Goal: Task Accomplishment & Management: Use online tool/utility

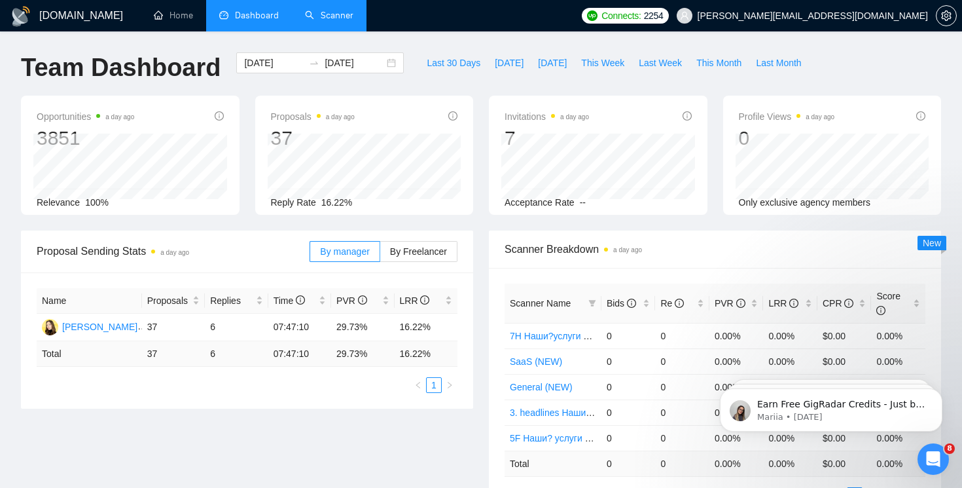
click at [336, 21] on link "Scanner" at bounding box center [329, 15] width 48 height 11
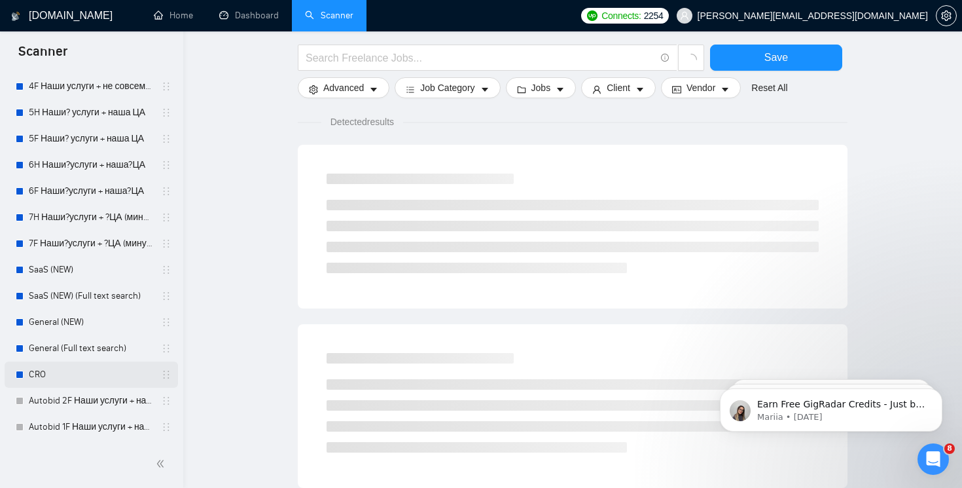
scroll to position [107, 0]
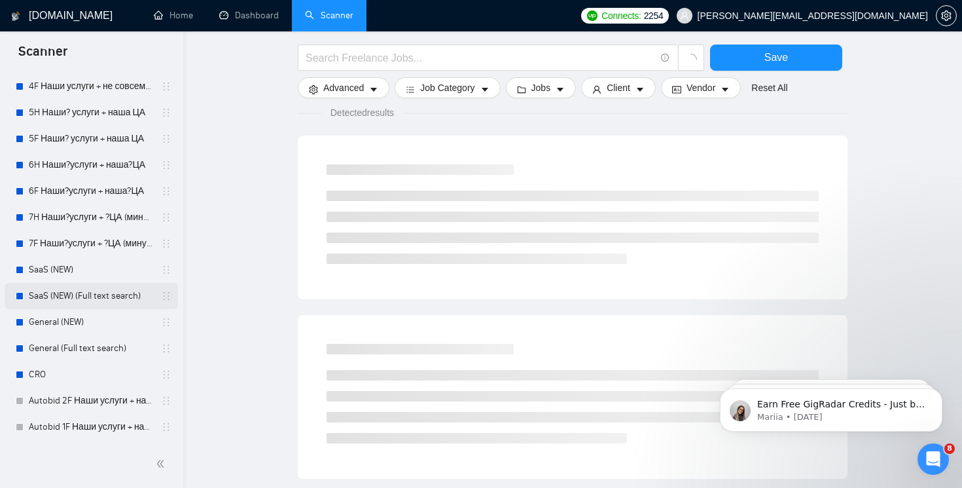
click at [104, 296] on link "SaaS (NEW) (Full text search)" at bounding box center [91, 296] width 124 height 26
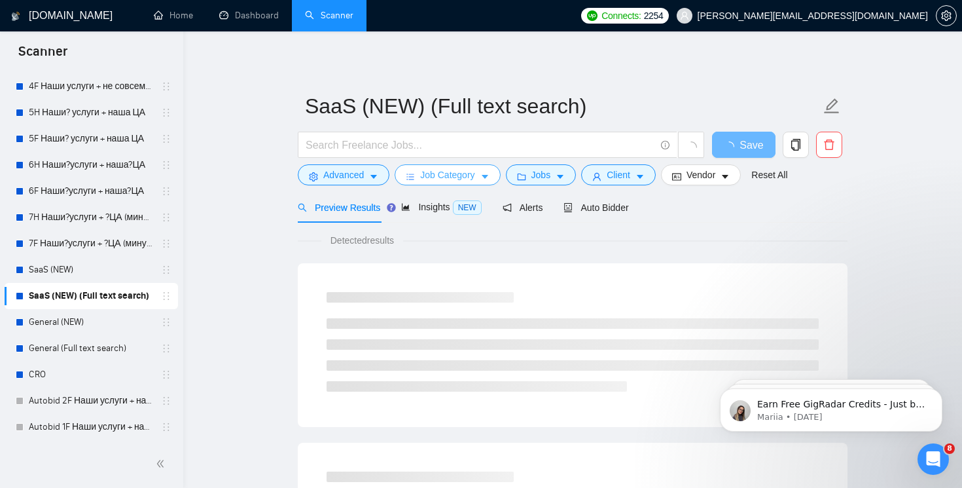
click at [489, 173] on icon "caret-down" at bounding box center [485, 176] width 9 height 9
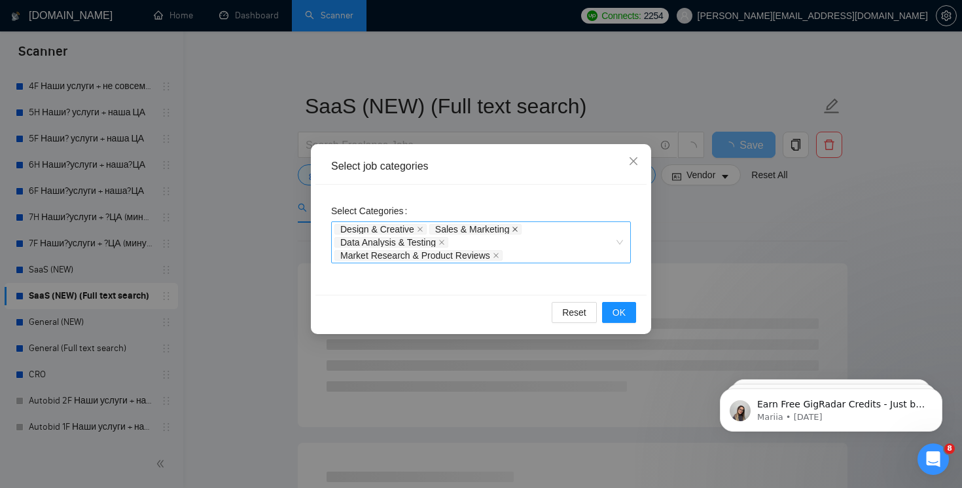
click at [517, 228] on icon "close" at bounding box center [515, 229] width 7 height 7
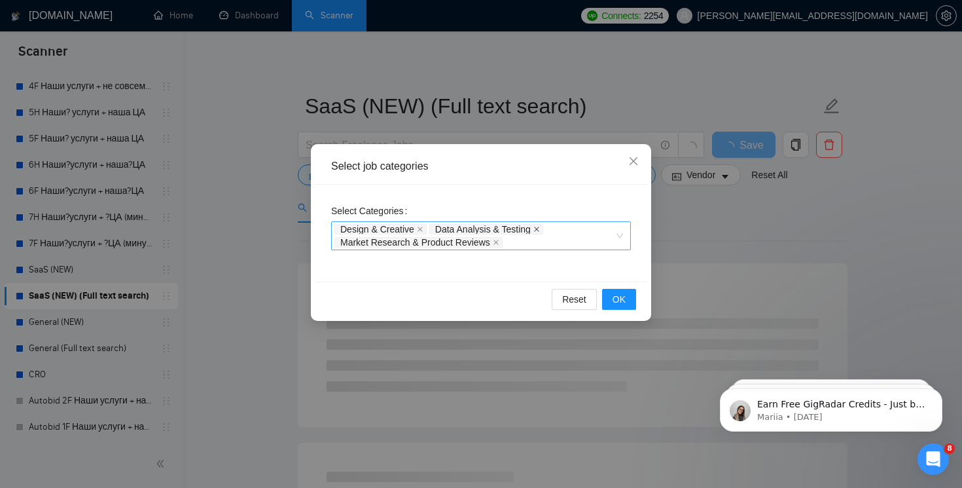
click at [540, 233] on span at bounding box center [537, 229] width 7 height 9
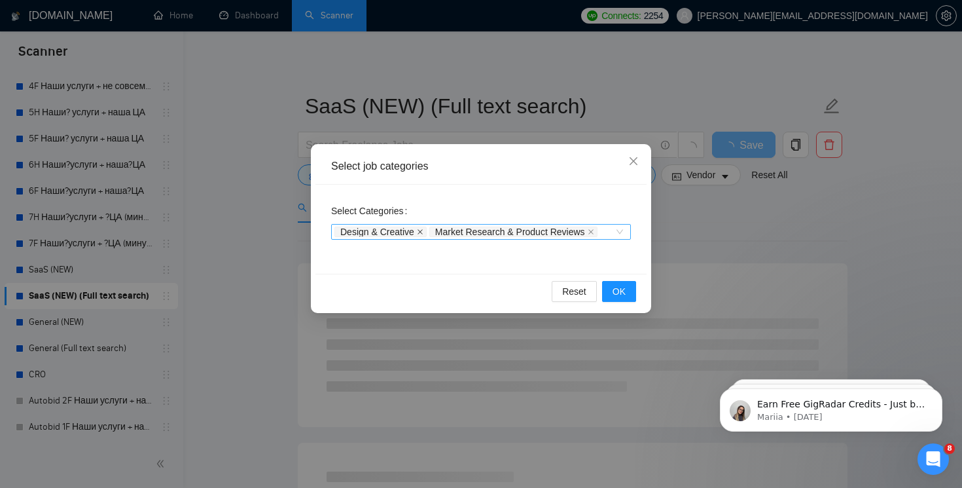
click at [421, 230] on icon "close" at bounding box center [420, 231] width 5 height 5
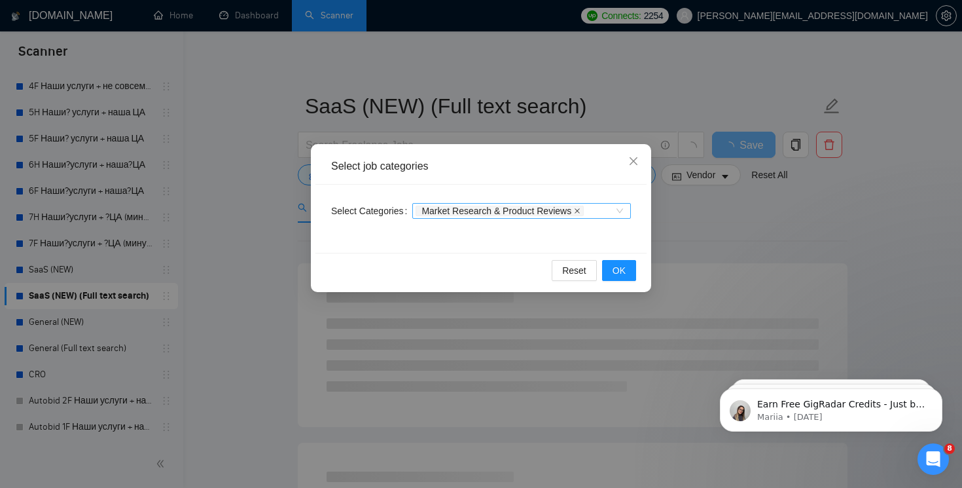
click at [581, 210] on icon "close" at bounding box center [577, 211] width 7 height 7
click at [621, 269] on span "OK" at bounding box center [619, 270] width 13 height 14
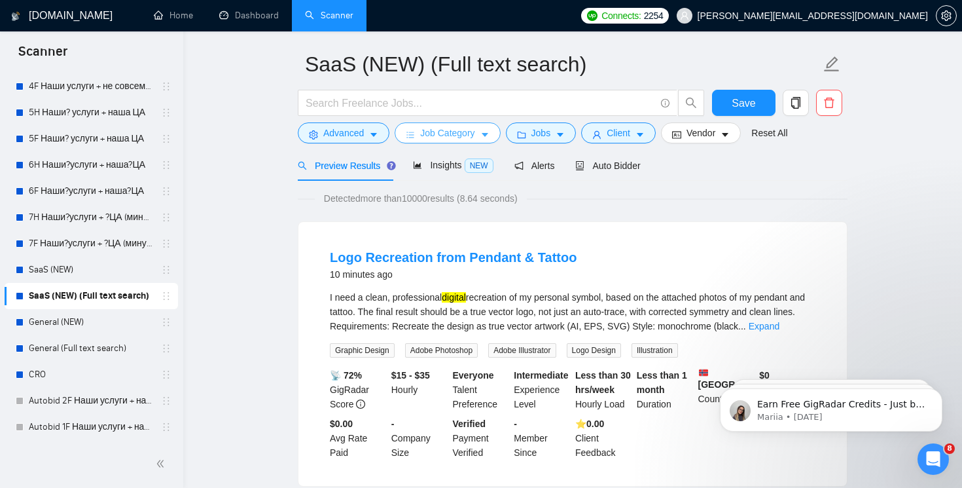
scroll to position [48, 0]
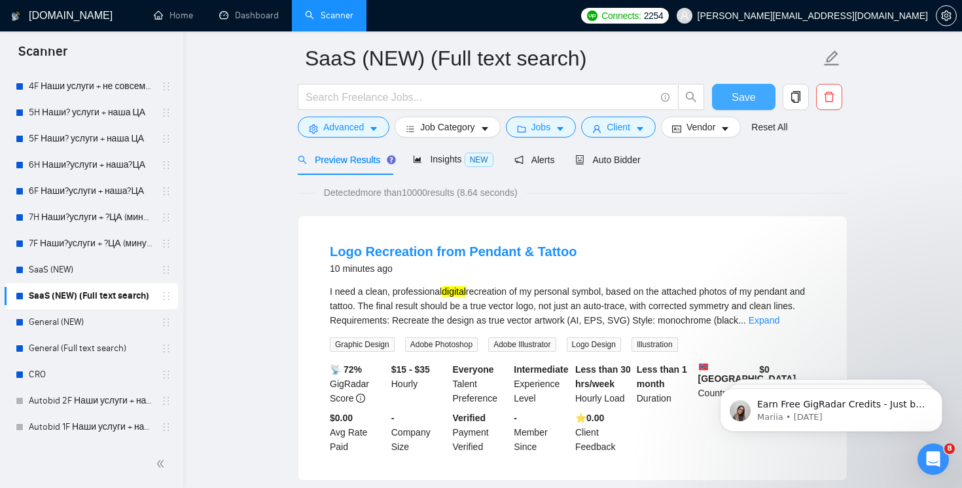
click at [740, 98] on span "Save" at bounding box center [744, 97] width 24 height 16
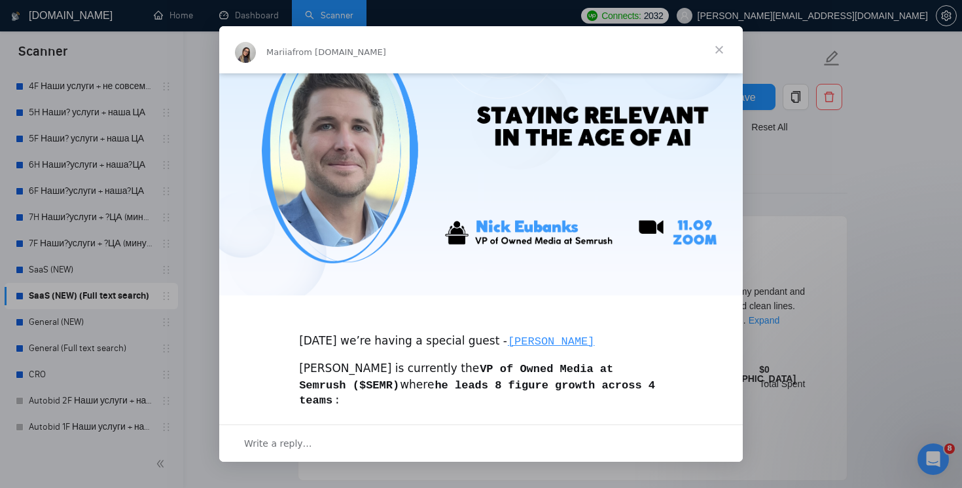
scroll to position [0, 0]
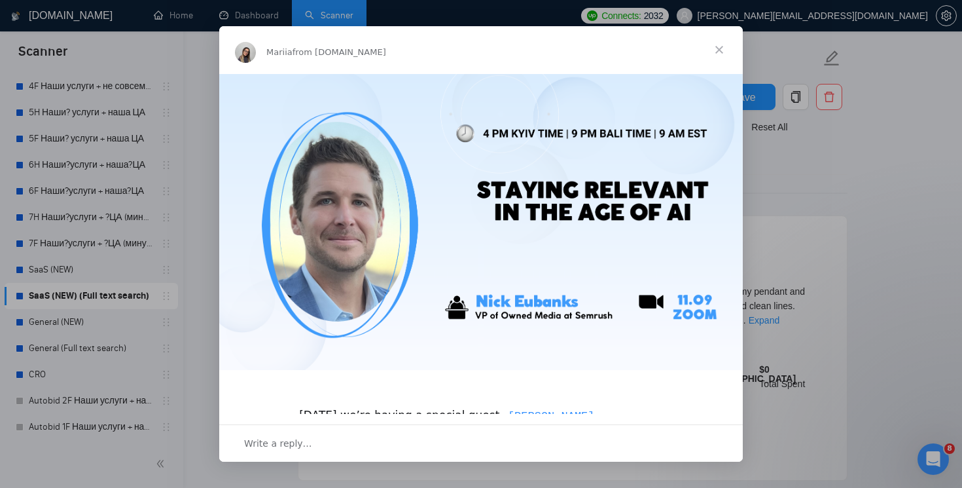
click at [721, 48] on span "Close" at bounding box center [719, 49] width 47 height 47
